Goal: Task Accomplishment & Management: Use online tool/utility

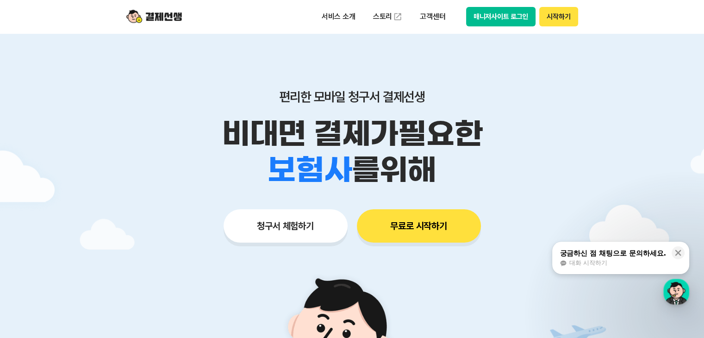
click at [307, 229] on button "청구서 체험하기" at bounding box center [286, 225] width 124 height 33
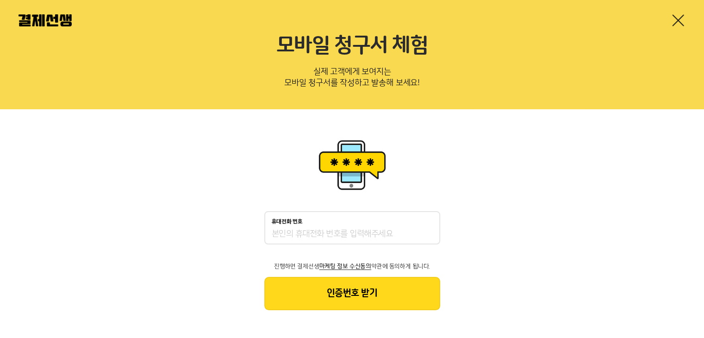
click at [678, 20] on link at bounding box center [678, 20] width 15 height 15
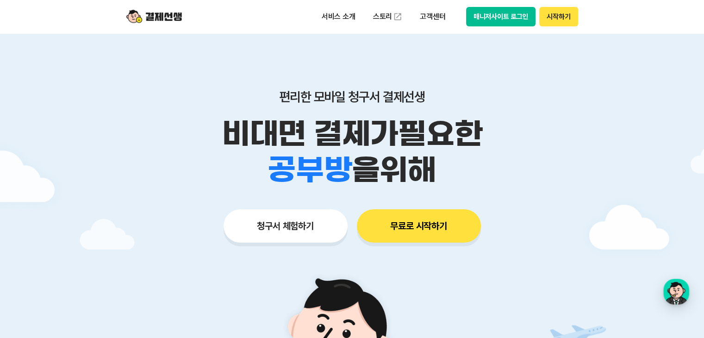
click at [476, 20] on button "매니저사이트 로그인" at bounding box center [501, 16] width 70 height 19
